Goal: Task Accomplishment & Management: Manage account settings

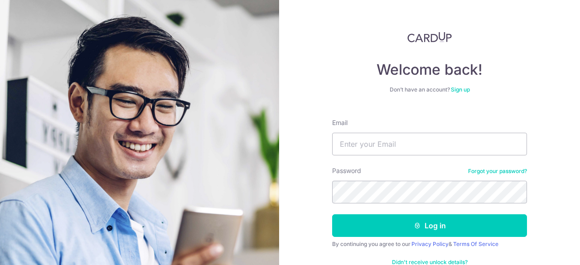
click at [381, 139] on input "Email" at bounding box center [429, 144] width 195 height 23
type input "jazliuscaesar@gmail.com"
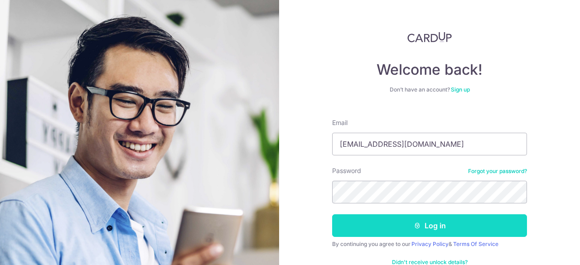
click at [436, 223] on button "Log in" at bounding box center [429, 225] width 195 height 23
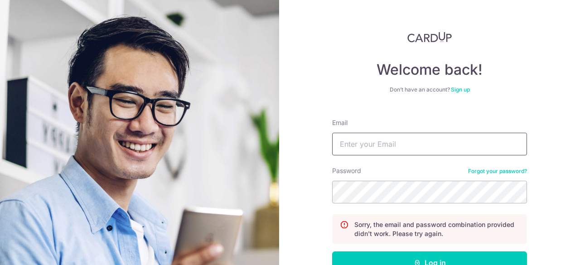
click at [389, 147] on input "Email" at bounding box center [429, 144] width 195 height 23
type input "[EMAIL_ADDRESS][DOMAIN_NAME]"
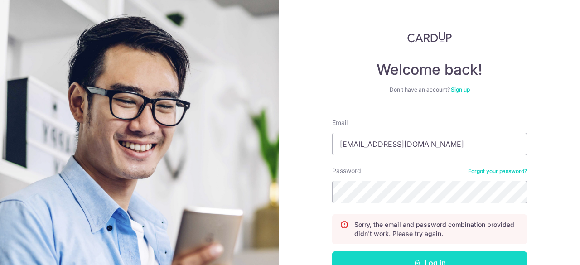
click at [441, 255] on button "Log in" at bounding box center [429, 262] width 195 height 23
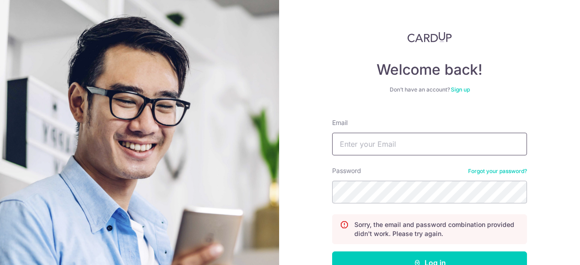
click at [399, 144] on input "Email" at bounding box center [429, 144] width 195 height 23
type input "j"
type input "[EMAIL_ADDRESS][DOMAIN_NAME]"
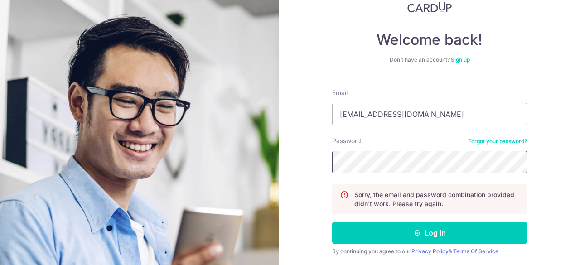
scroll to position [59, 0]
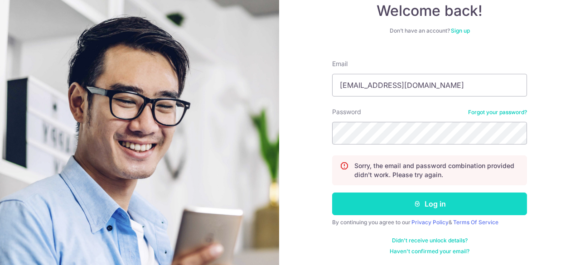
click at [426, 200] on button "Log in" at bounding box center [429, 203] width 195 height 23
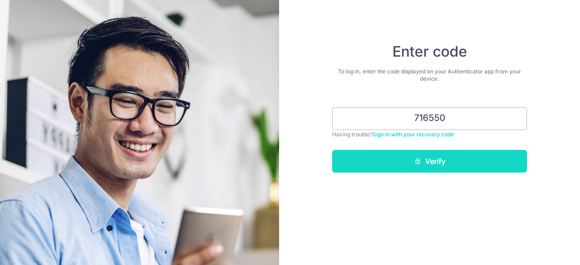
type input "716550"
click at [429, 167] on button "Verify" at bounding box center [429, 161] width 195 height 23
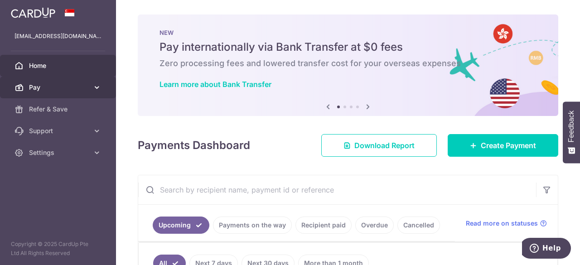
click at [55, 92] on link "Pay" at bounding box center [58, 88] width 116 height 22
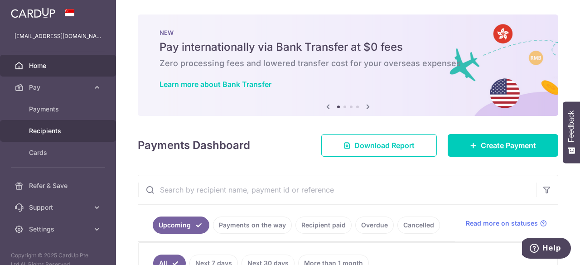
click at [41, 130] on body "jazliuscaesar@gmail.com Home Pay Payments Recipients Cards Refer & Save Support…" at bounding box center [290, 132] width 580 height 265
click at [44, 130] on span "Recipients" at bounding box center [59, 130] width 60 height 9
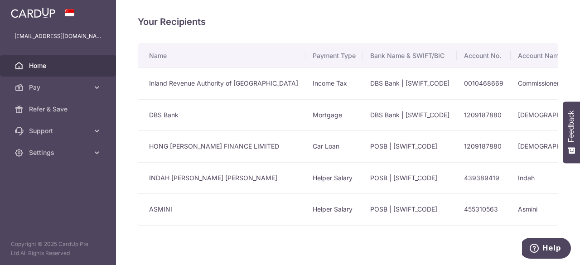
click at [46, 63] on span "Home" at bounding box center [59, 65] width 60 height 9
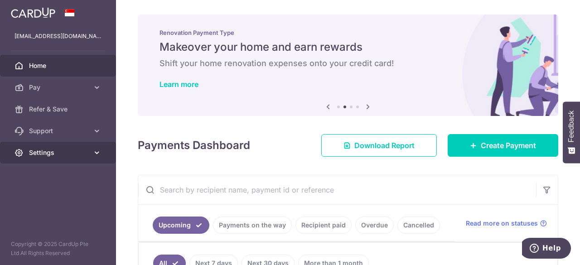
click at [47, 153] on span "Settings" at bounding box center [59, 152] width 60 height 9
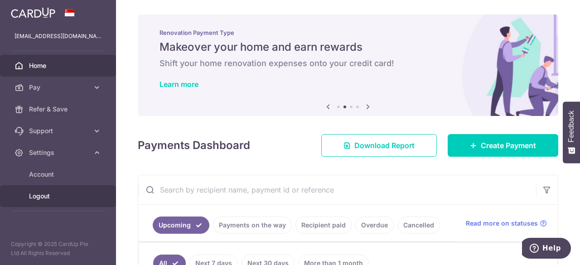
click at [49, 194] on span "Logout" at bounding box center [59, 196] width 60 height 9
